Goal: Transaction & Acquisition: Purchase product/service

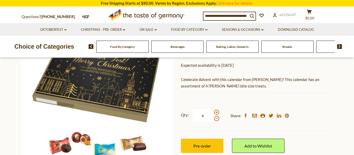
scroll to position [75, 0]
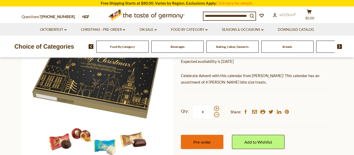
click at [208, 141] on span "Pre-order" at bounding box center [202, 142] width 18 height 5
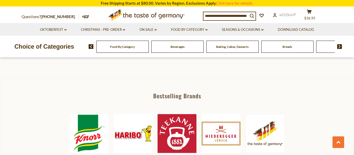
scroll to position [129, 0]
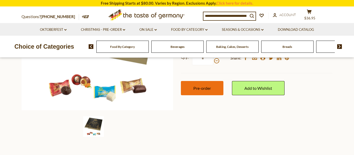
click at [210, 87] on span "Pre-order" at bounding box center [202, 88] width 18 height 5
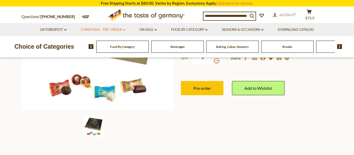
click at [111, 29] on link "Christmas - PRE-ORDER dropdown_arrow" at bounding box center [103, 30] width 44 height 6
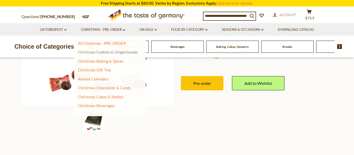
scroll to position [134, 0]
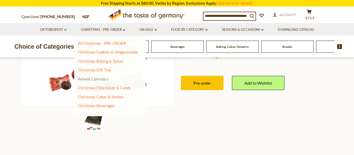
click at [98, 80] on link "Advent Calendars" at bounding box center [93, 79] width 31 height 5
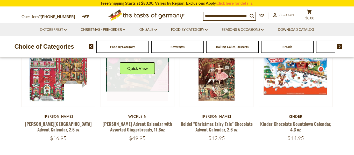
scroll to position [92, 0]
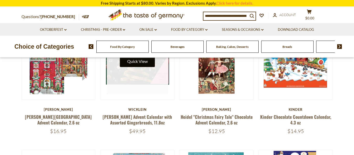
click at [137, 65] on button "Quick View" at bounding box center [137, 61] width 35 height 12
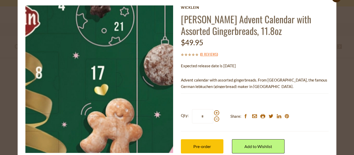
scroll to position [6, 0]
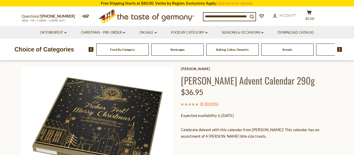
scroll to position [23, 0]
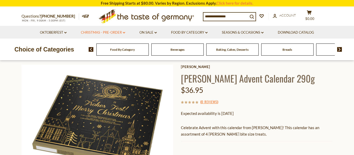
click at [110, 32] on link "Christmas - PRE-ORDER dropdown_arrow" at bounding box center [103, 33] width 44 height 6
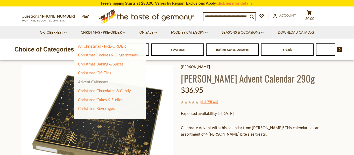
click at [99, 82] on link "Advent Calendars" at bounding box center [93, 82] width 31 height 5
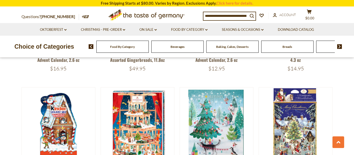
scroll to position [150, 0]
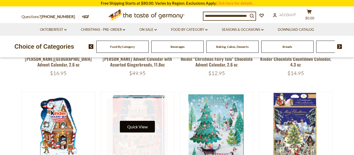
click at [144, 126] on button "Quick View" at bounding box center [137, 127] width 35 height 12
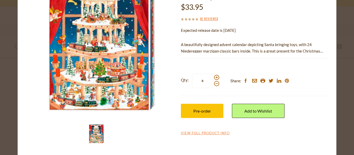
scroll to position [56, 0]
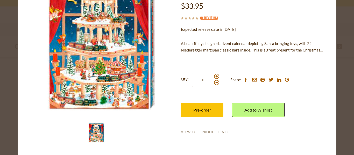
click at [215, 132] on link "View Full Product Info" at bounding box center [205, 132] width 49 height 5
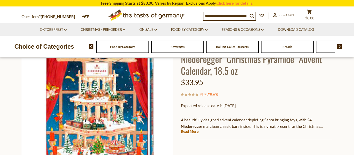
scroll to position [35, 0]
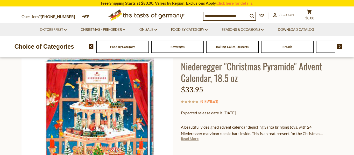
click at [193, 140] on link "Read More" at bounding box center [190, 138] width 18 height 5
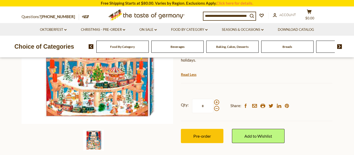
scroll to position [119, 0]
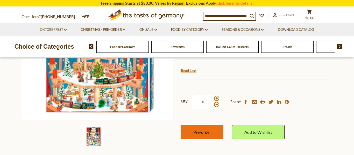
click at [211, 133] on span "Pre-order" at bounding box center [202, 132] width 18 height 5
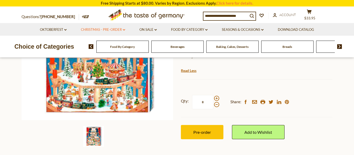
click at [113, 29] on link "Christmas - PRE-ORDER dropdown_arrow" at bounding box center [103, 30] width 44 height 6
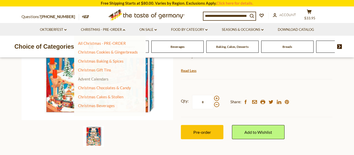
click at [102, 80] on link "Advent Calendars" at bounding box center [93, 79] width 31 height 5
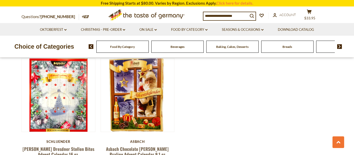
scroll to position [952, 0]
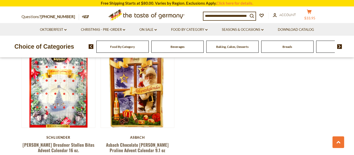
click at [311, 12] on icon at bounding box center [309, 12] width 5 height 4
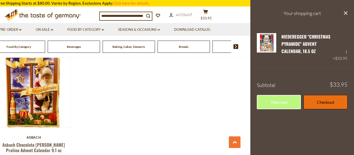
click at [319, 103] on link "Checkout" at bounding box center [325, 102] width 44 height 14
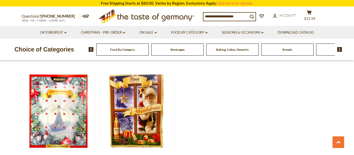
scroll to position [952, 0]
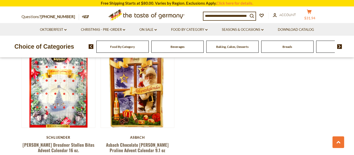
click at [313, 17] on span "$31.94" at bounding box center [309, 18] width 11 height 4
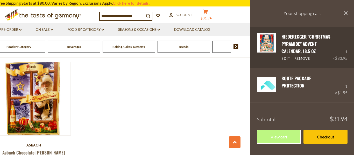
scroll to position [944, 0]
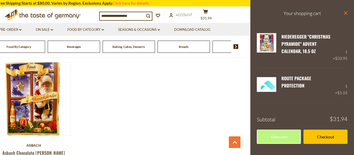
click at [346, 14] on icon "close" at bounding box center [346, 13] width 4 height 4
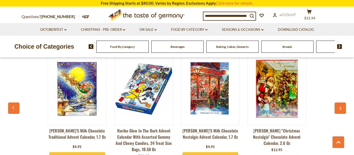
scroll to position [1124, 0]
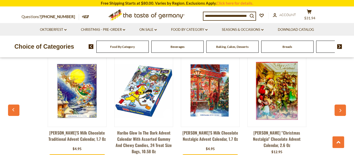
click at [339, 109] on icon "button" at bounding box center [340, 111] width 3 height 4
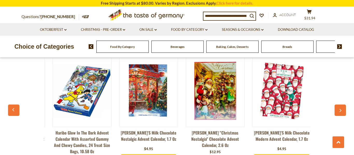
scroll to position [0, 67]
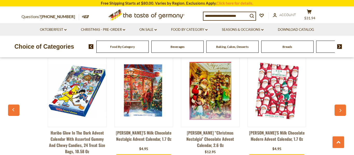
click at [340, 109] on icon "button" at bounding box center [340, 111] width 3 height 4
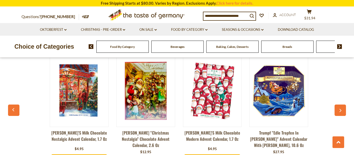
scroll to position [0, 133]
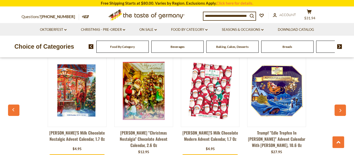
click at [340, 109] on icon "button" at bounding box center [340, 111] width 3 height 4
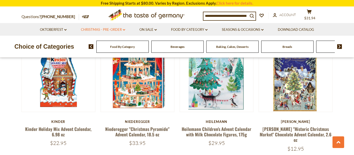
scroll to position [204, 0]
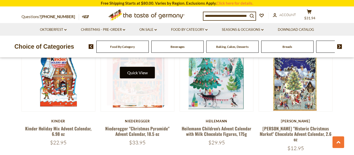
click at [139, 73] on button "Quick View" at bounding box center [137, 73] width 35 height 12
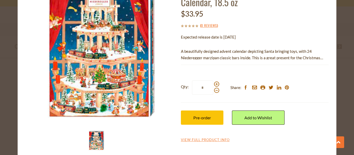
scroll to position [49, 0]
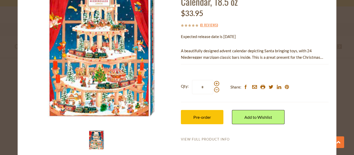
click at [208, 139] on link "View Full Product Info" at bounding box center [205, 139] width 49 height 5
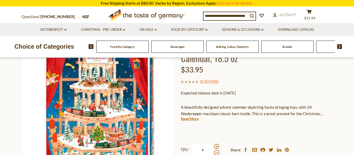
scroll to position [55, 0]
click at [192, 119] on link "Read More" at bounding box center [190, 118] width 18 height 5
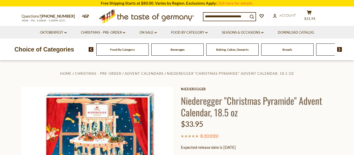
scroll to position [0, 0]
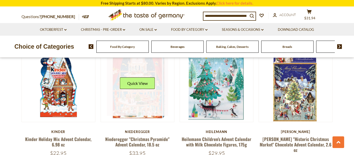
scroll to position [188, 0]
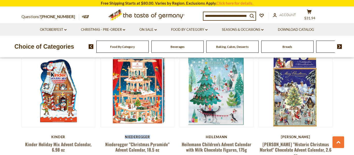
drag, startPoint x: 125, startPoint y: 137, endPoint x: 152, endPoint y: 136, distance: 27.7
click at [152, 136] on div "Niederegger" at bounding box center [138, 137] width 74 height 4
copy div "Niederegger"
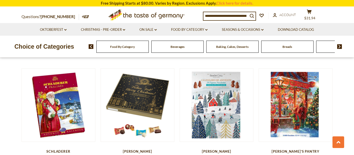
scroll to position [306, 0]
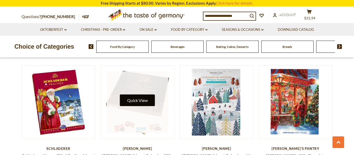
click at [139, 95] on button "Quick View" at bounding box center [137, 101] width 35 height 12
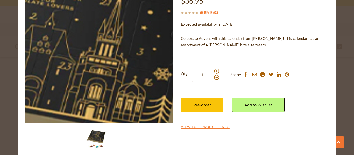
scroll to position [56, 0]
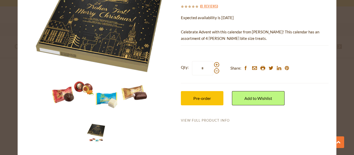
click at [197, 121] on link "View Full Product Info" at bounding box center [205, 120] width 49 height 5
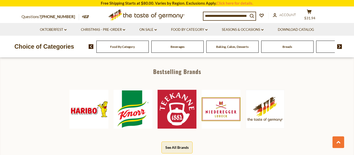
scroll to position [240, 0]
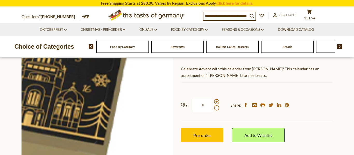
scroll to position [110, 0]
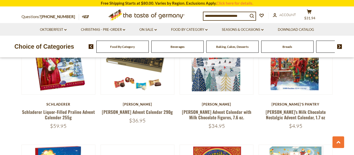
scroll to position [351, 0]
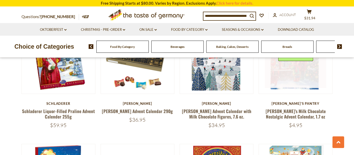
click at [297, 75] on link at bounding box center [296, 57] width 62 height 62
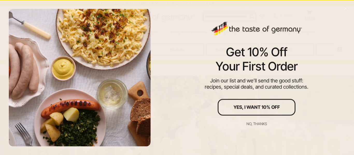
scroll to position [18, 0]
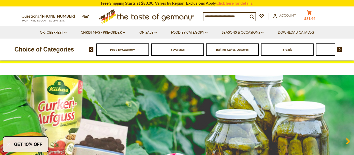
click at [312, 18] on span "$31.94" at bounding box center [309, 19] width 11 height 4
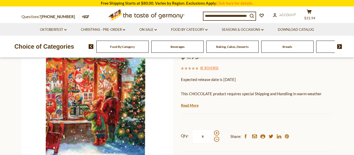
scroll to position [73, 0]
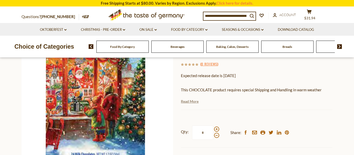
click at [191, 101] on link "Read More" at bounding box center [190, 101] width 18 height 5
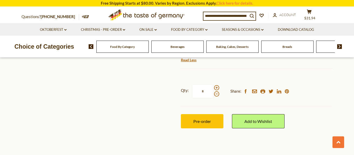
scroll to position [217, 0]
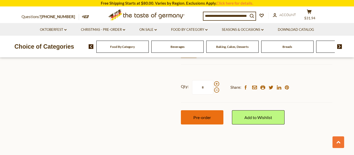
click at [207, 115] on span "Pre-order" at bounding box center [202, 117] width 18 height 5
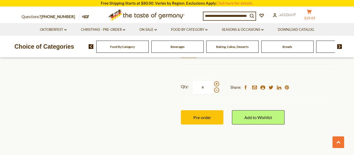
click at [314, 18] on span "$39.09" at bounding box center [309, 18] width 11 height 4
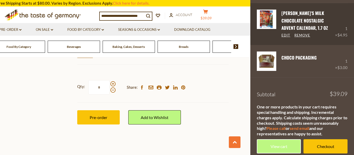
scroll to position [102, 0]
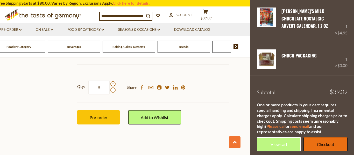
click at [321, 144] on link "Checkout" at bounding box center [325, 144] width 44 height 14
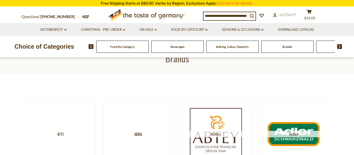
scroll to position [39, 0]
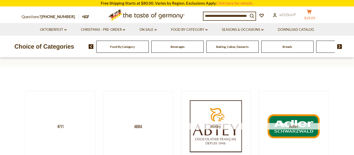
click at [313, 14] on button "cart $39.09" at bounding box center [309, 15] width 16 height 13
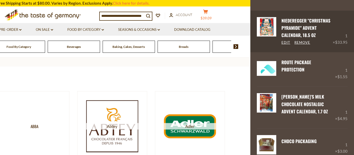
scroll to position [18, 0]
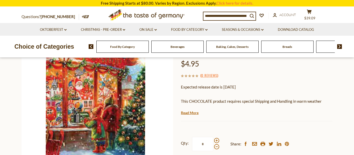
scroll to position [59, 0]
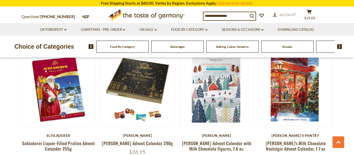
scroll to position [317, 0]
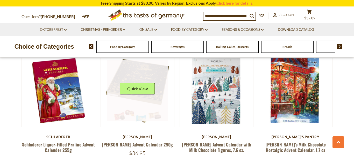
click at [145, 71] on link at bounding box center [138, 91] width 62 height 62
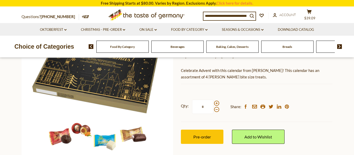
scroll to position [82, 0]
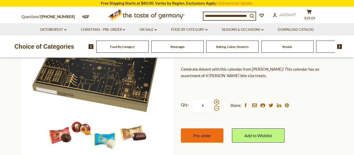
click at [211, 134] on span "Pre-order" at bounding box center [202, 135] width 18 height 5
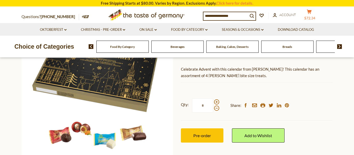
click at [314, 18] on span "$72.34" at bounding box center [309, 18] width 11 height 4
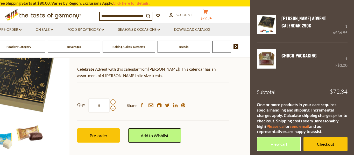
scroll to position [137, 0]
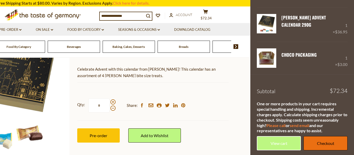
click at [318, 143] on link "Checkout" at bounding box center [325, 143] width 44 height 14
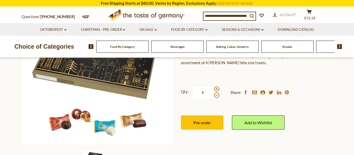
scroll to position [97, 0]
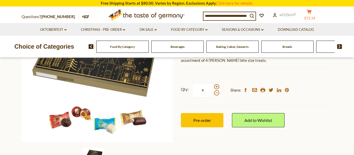
click at [315, 14] on button "cart $72.34" at bounding box center [309, 15] width 16 height 13
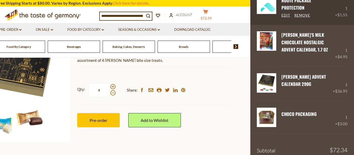
scroll to position [80, 0]
